Goal: Transaction & Acquisition: Purchase product/service

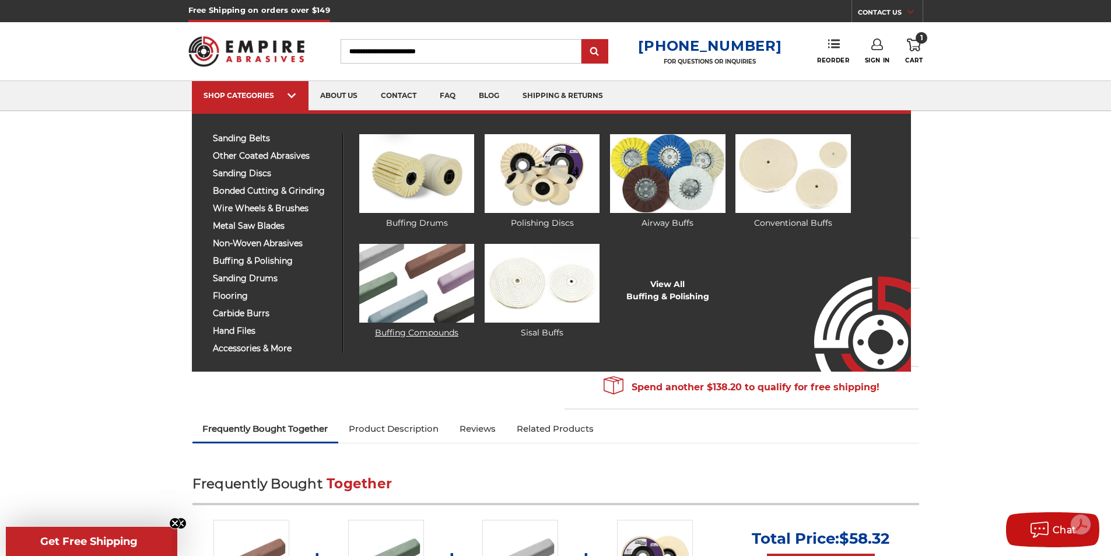
click at [422, 259] on img at bounding box center [416, 283] width 115 height 79
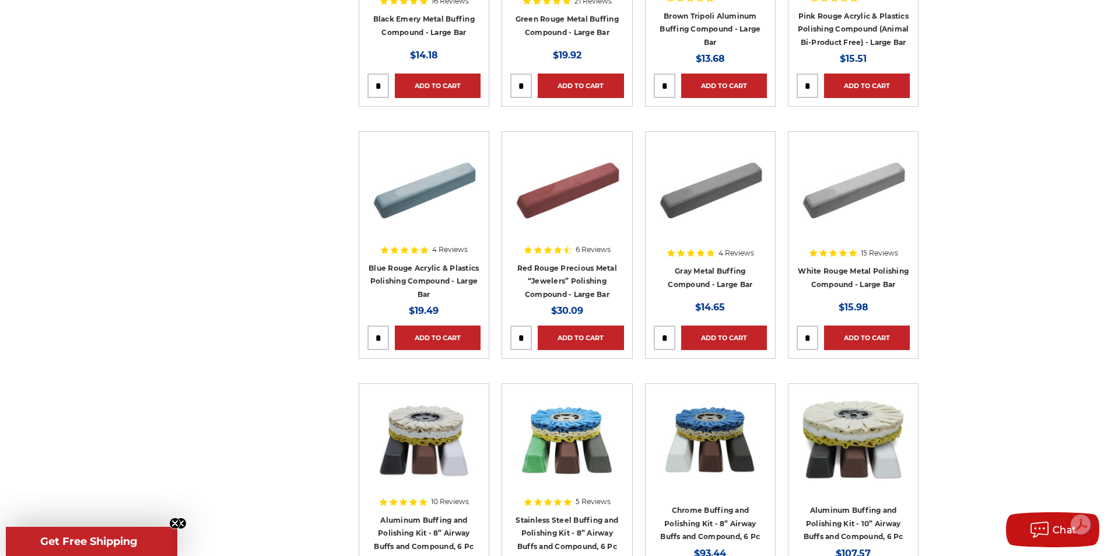
scroll to position [408, 0]
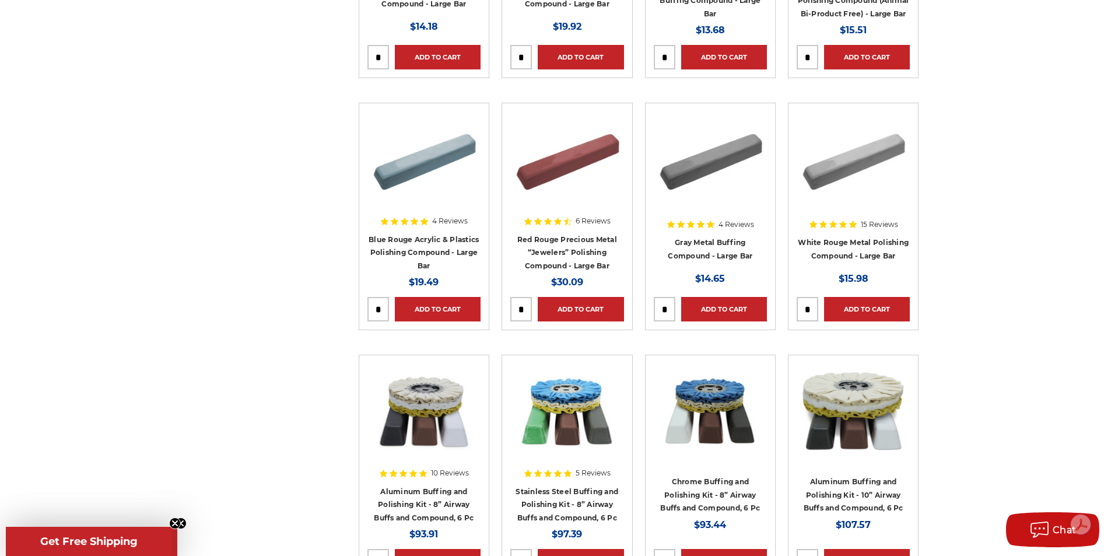
click at [721, 246] on div at bounding box center [710, 185] width 113 height 149
click at [861, 243] on div at bounding box center [852, 185] width 113 height 149
